Goal: Task Accomplishment & Management: Use online tool/utility

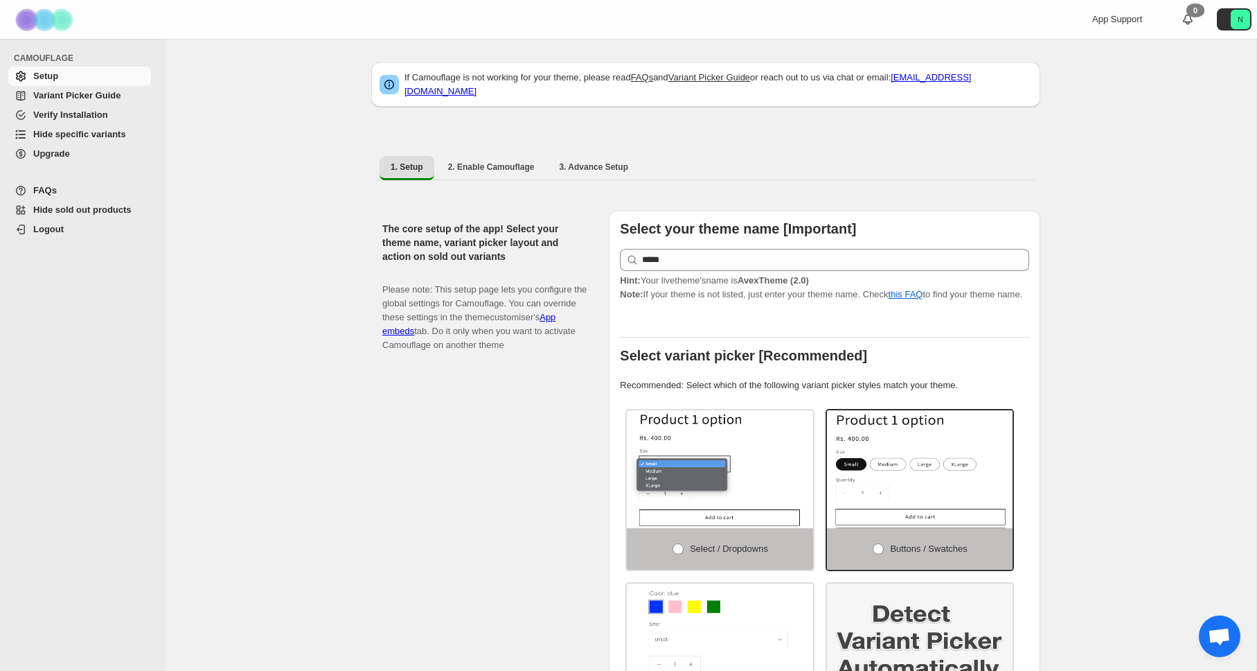
click at [92, 131] on span "Hide specific variants" at bounding box center [79, 134] width 93 height 10
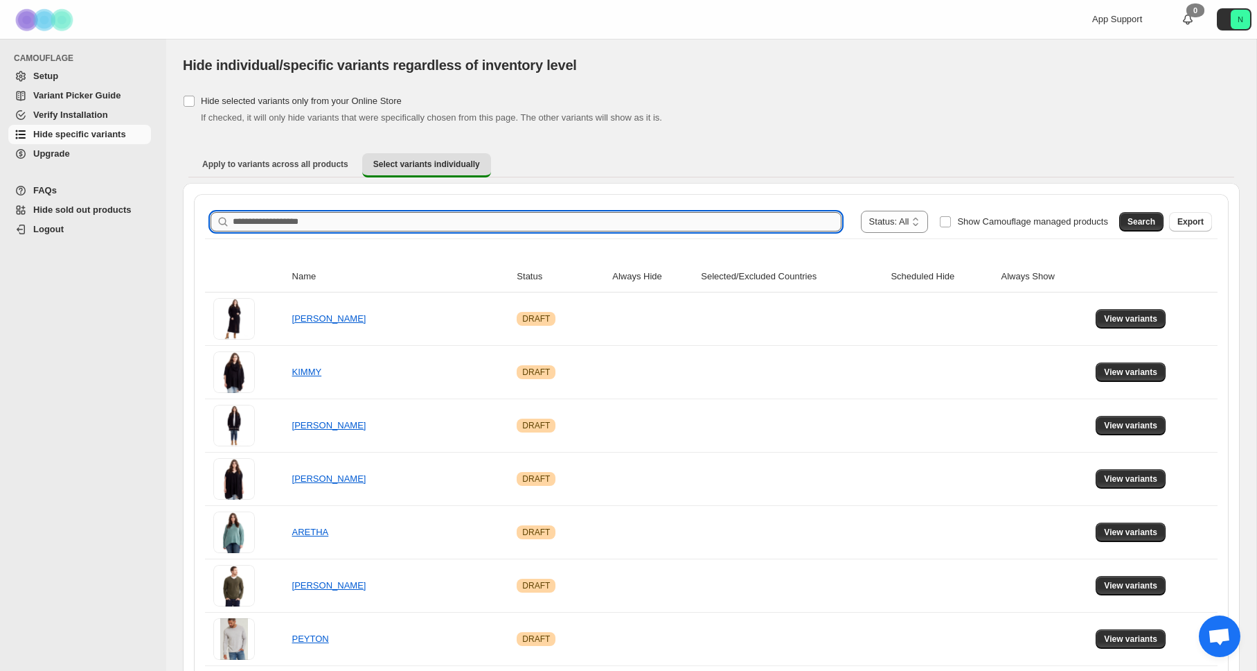
click at [326, 221] on input "Search product name" at bounding box center [537, 221] width 609 height 19
type input "*******"
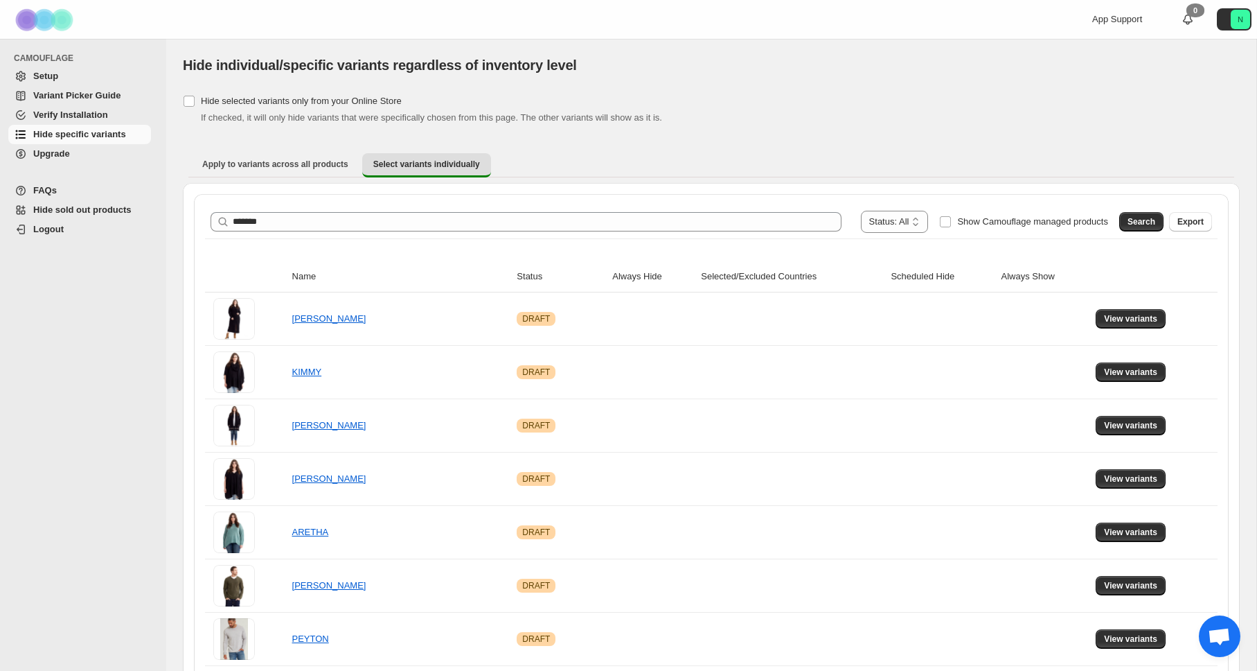
click at [1135, 219] on span "Search" at bounding box center [1142, 221] width 28 height 11
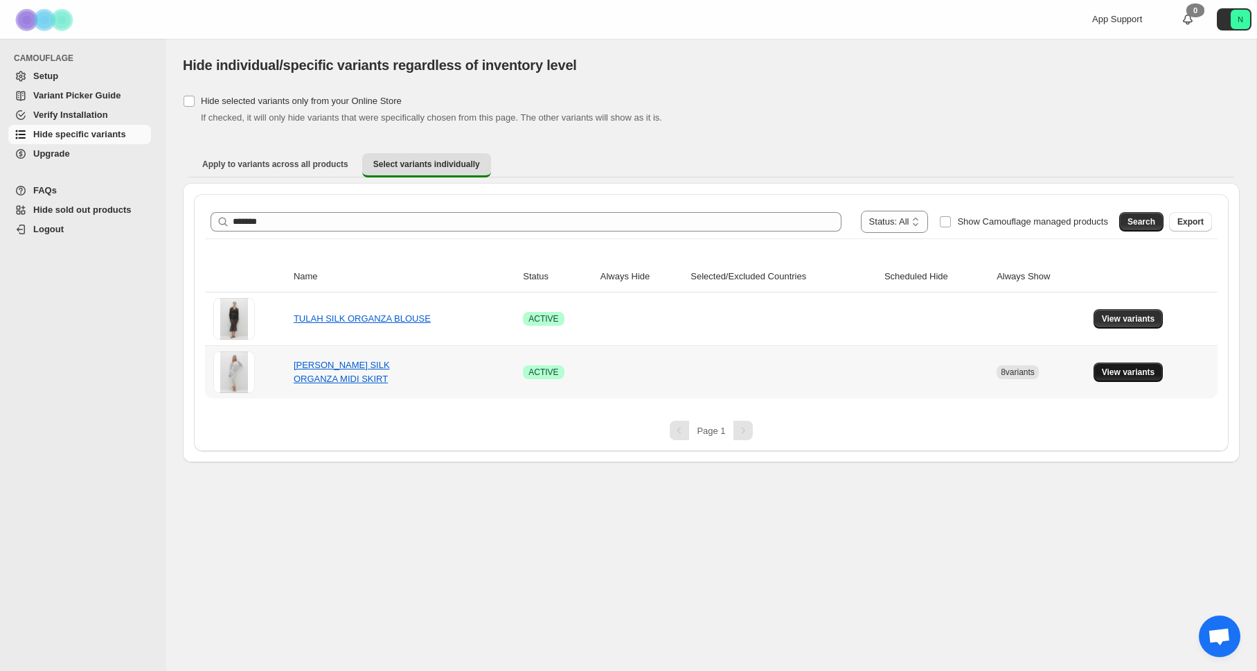
click at [1145, 375] on span "View variants" at bounding box center [1128, 371] width 53 height 11
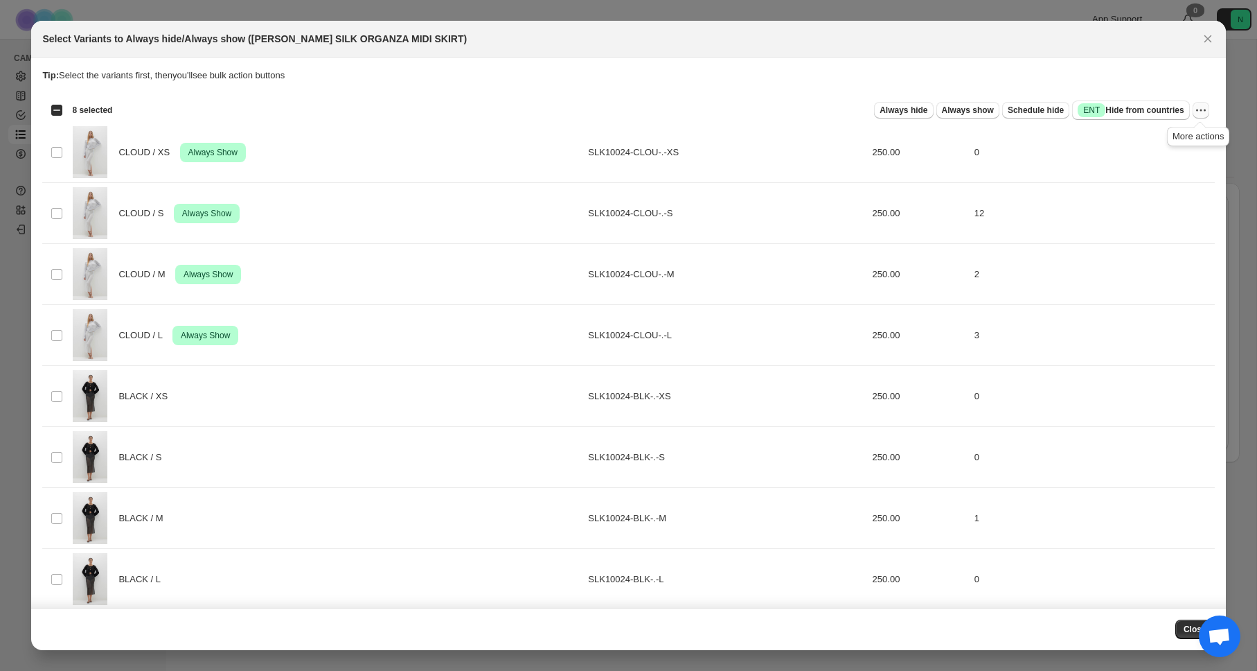
click at [1202, 109] on icon "More actions" at bounding box center [1201, 110] width 14 height 14
click at [914, 112] on span "Always hide" at bounding box center [904, 110] width 48 height 11
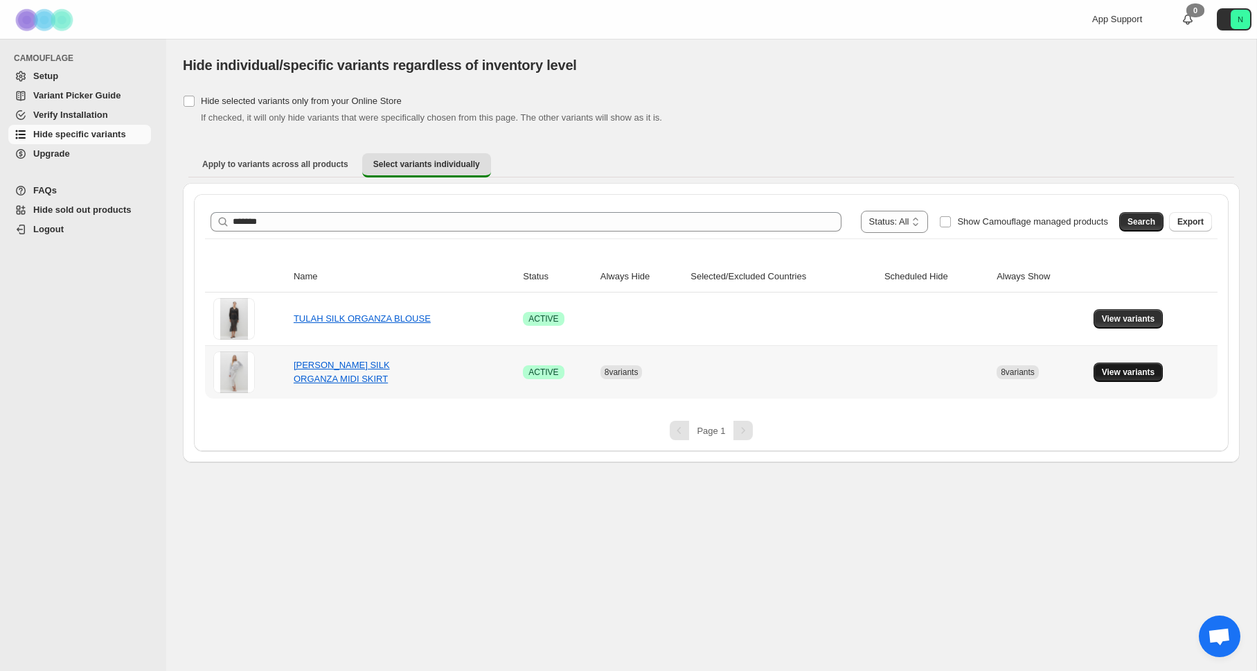
click at [1118, 372] on span "View variants" at bounding box center [1128, 371] width 53 height 11
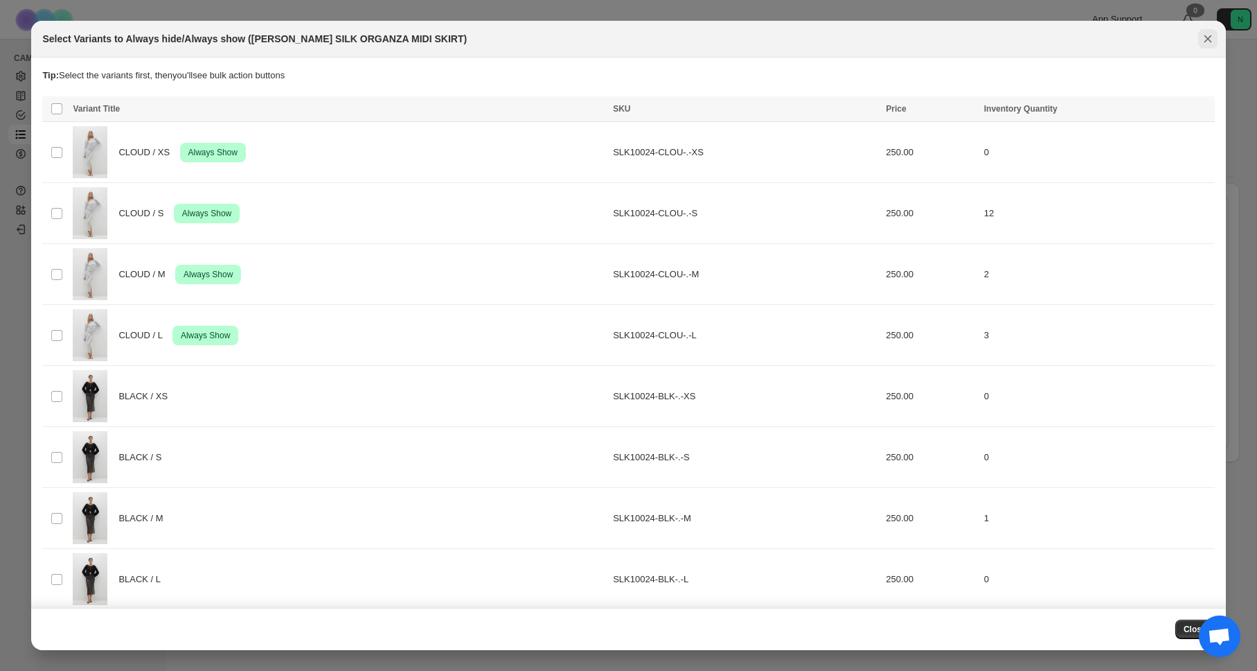
click at [1208, 36] on icon "Close" at bounding box center [1208, 39] width 14 height 14
